Goal: Information Seeking & Learning: Learn about a topic

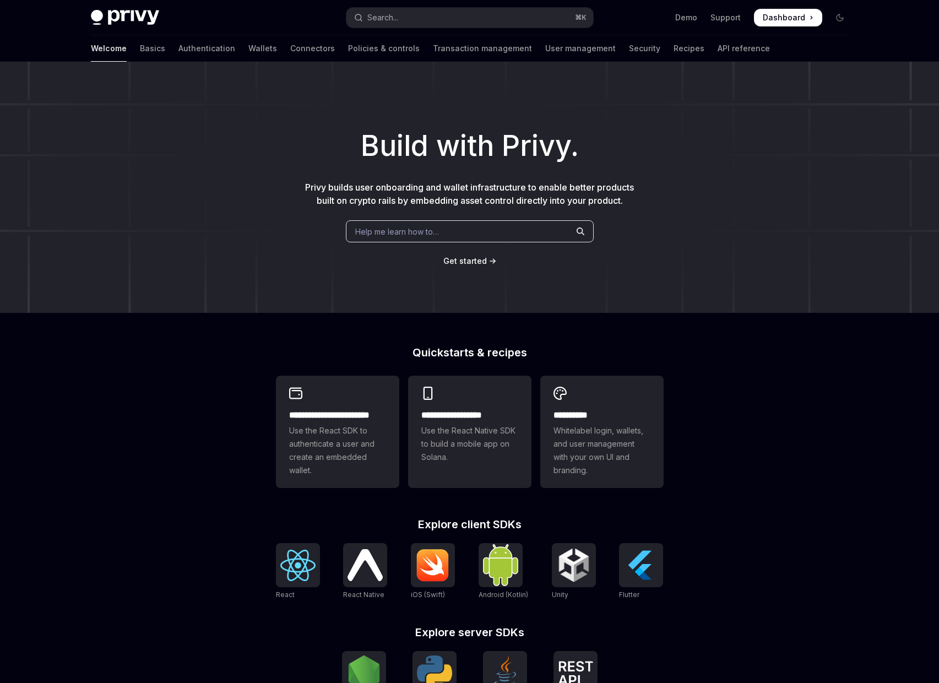
click at [529, 236] on div "Help me learn how to…" at bounding box center [470, 231] width 248 height 22
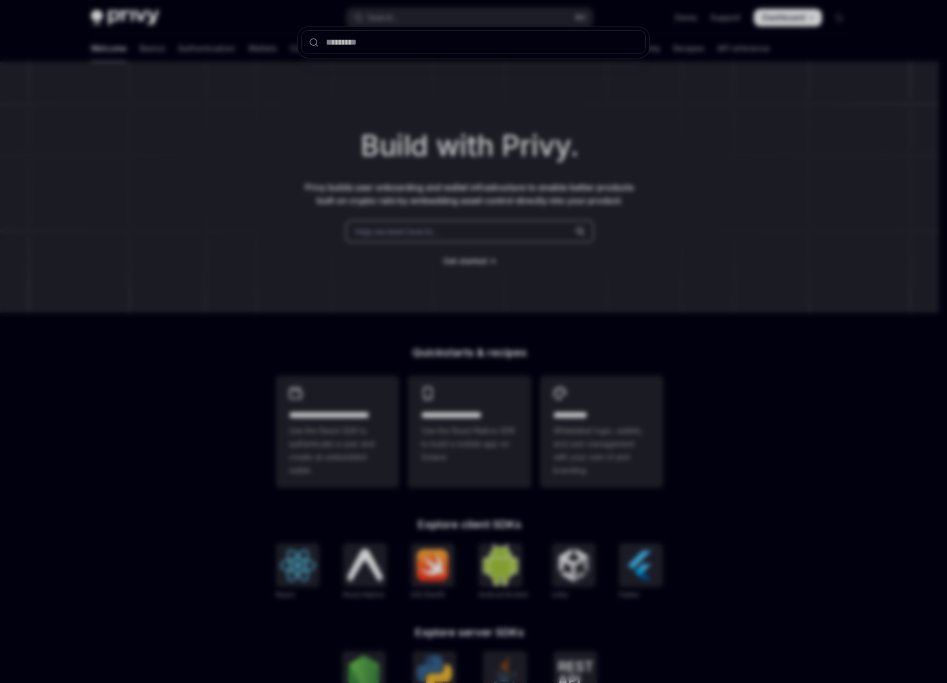
drag, startPoint x: 526, startPoint y: 218, endPoint x: 518, endPoint y: 228, distance: 12.6
click at [519, 223] on div at bounding box center [473, 341] width 947 height 683
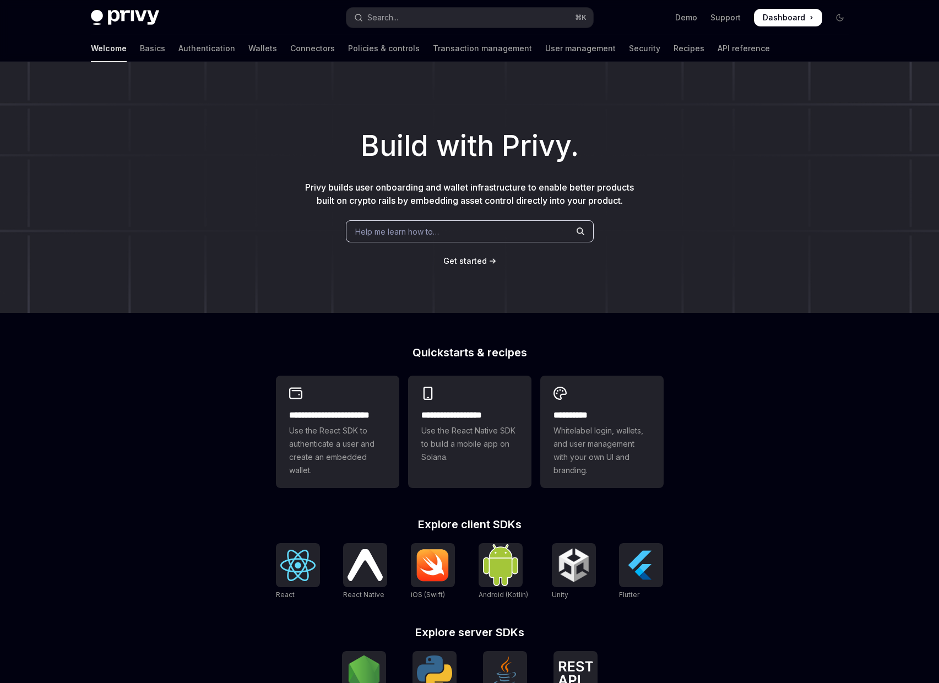
click at [519, 236] on div "Help me learn how to…" at bounding box center [470, 231] width 248 height 22
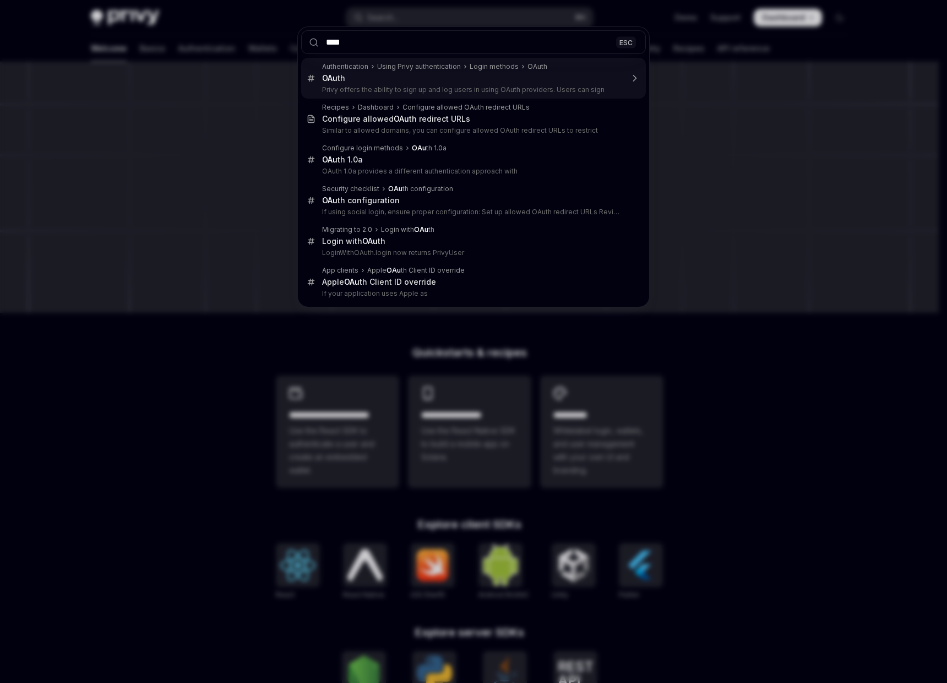
type input "*****"
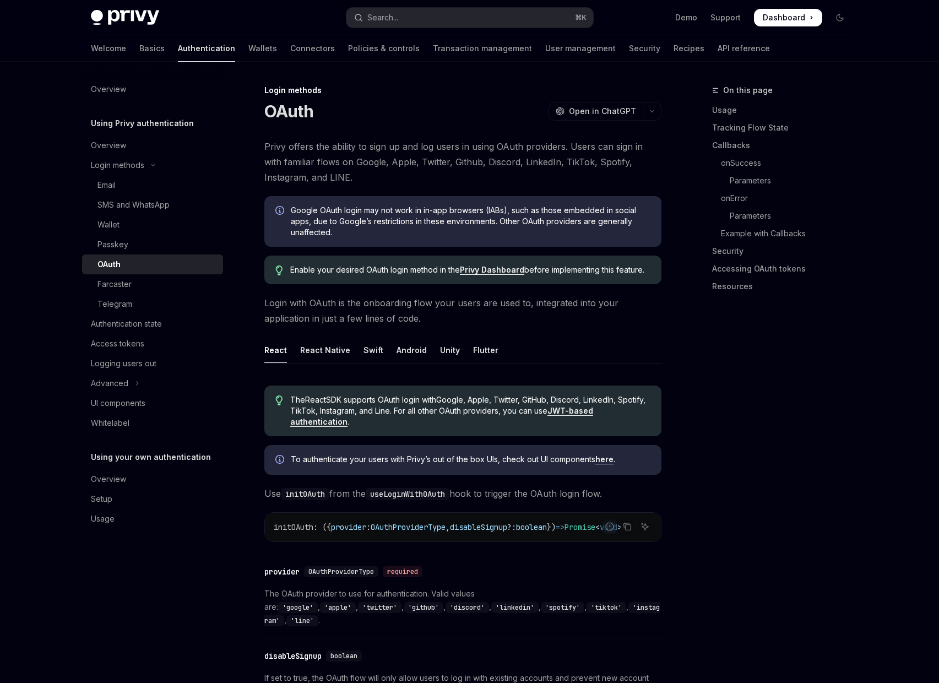
scroll to position [62, 0]
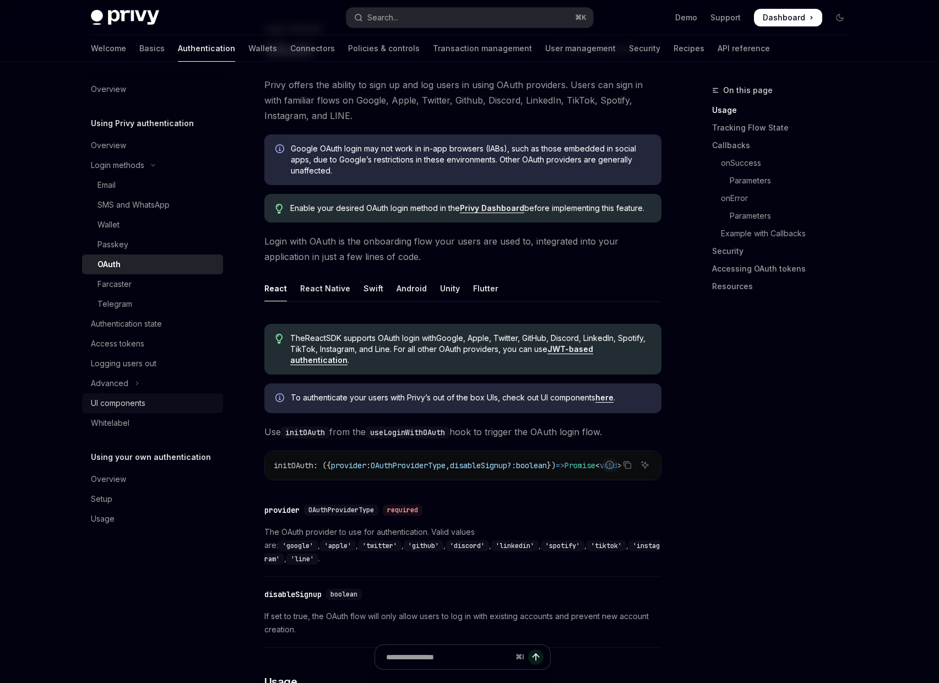
click at [112, 399] on div "UI components" at bounding box center [118, 402] width 55 height 13
type textarea "*"
